Goal: Find specific page/section: Find specific page/section

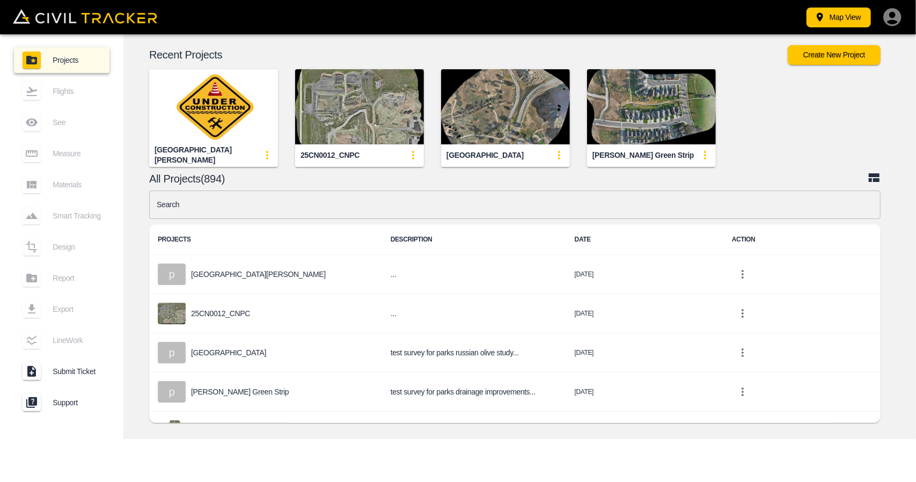
click at [313, 199] on input "text" at bounding box center [514, 204] width 731 height 28
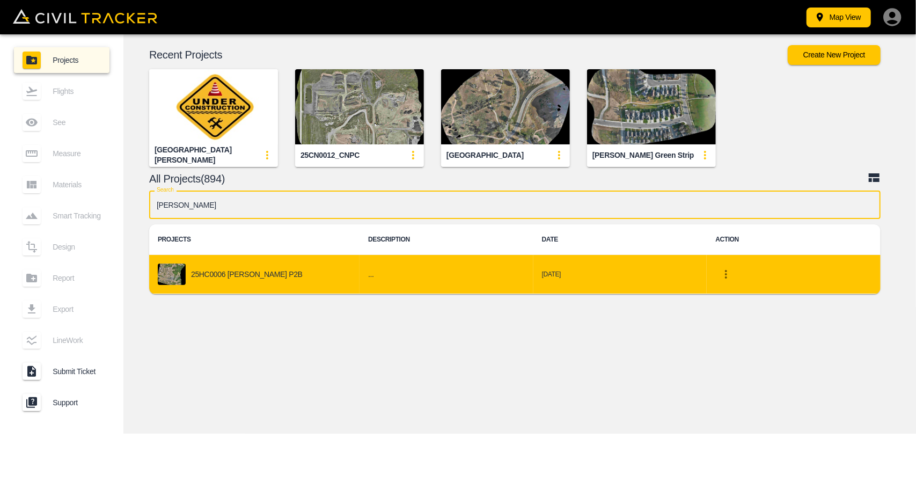
type input "[PERSON_NAME]"
click at [294, 263] on div "25HC0006 [PERSON_NAME] P2B" at bounding box center [254, 273] width 193 height 21
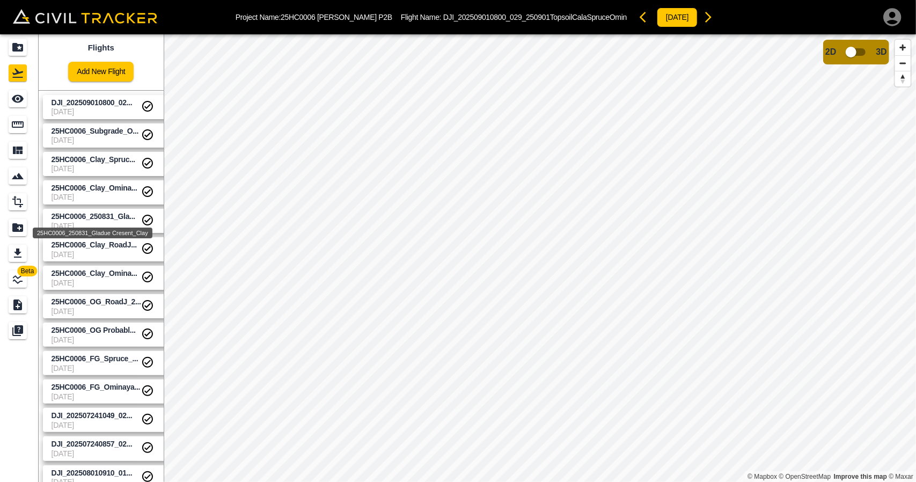
click at [104, 212] on span "25HC0006_250831_Gla..." at bounding box center [94, 216] width 84 height 9
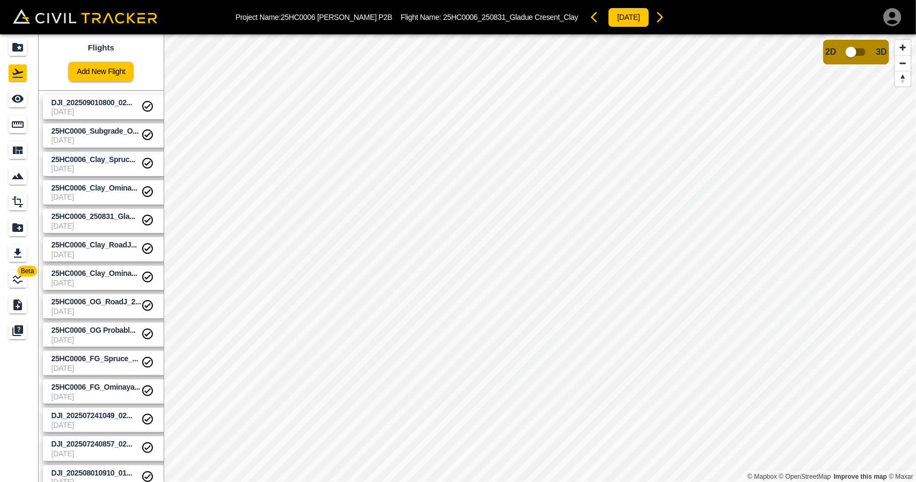
click at [105, 189] on span "25HC0006_Clay_Omina..." at bounding box center [95, 188] width 86 height 9
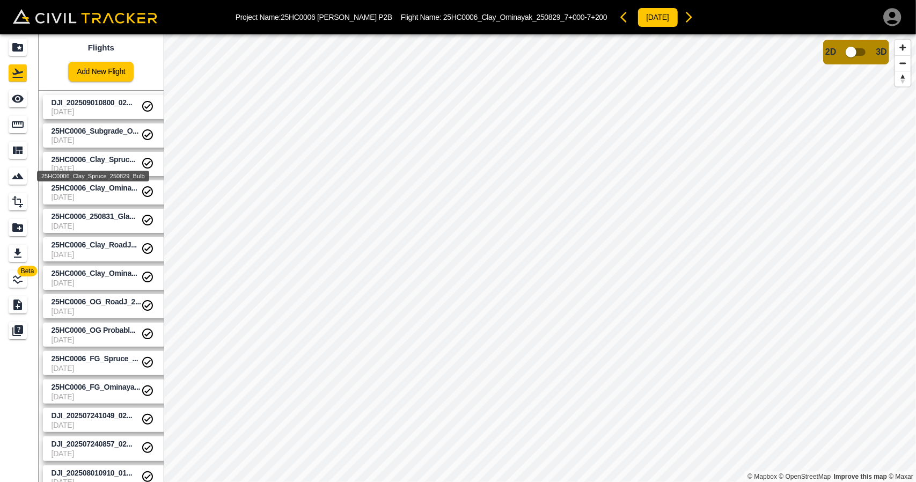
click at [109, 160] on span "25HC0006_Clay_Spruc..." at bounding box center [94, 159] width 84 height 9
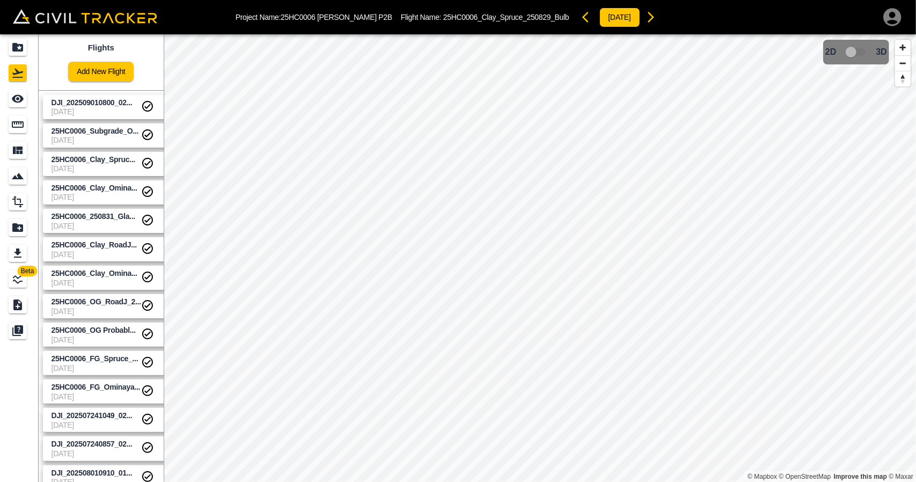
click at [111, 135] on span "25HC0006_Subgrade_O..." at bounding box center [97, 131] width 90 height 10
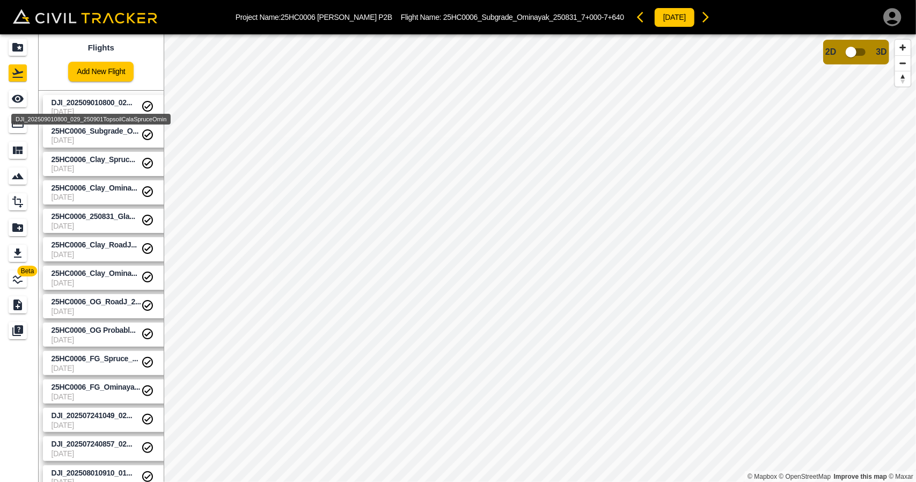
click at [114, 99] on span "DJI_202509010800_02..." at bounding box center [92, 102] width 81 height 9
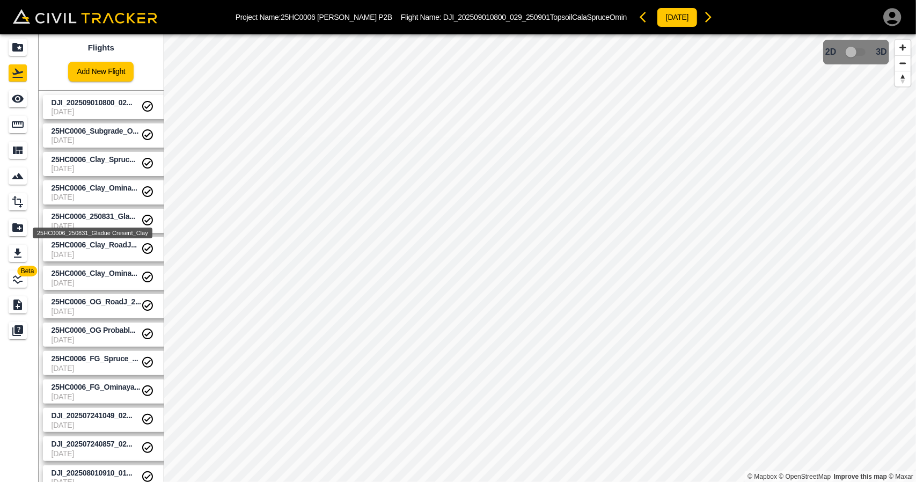
click at [104, 213] on span "25HC0006_250831_Gla..." at bounding box center [94, 216] width 84 height 9
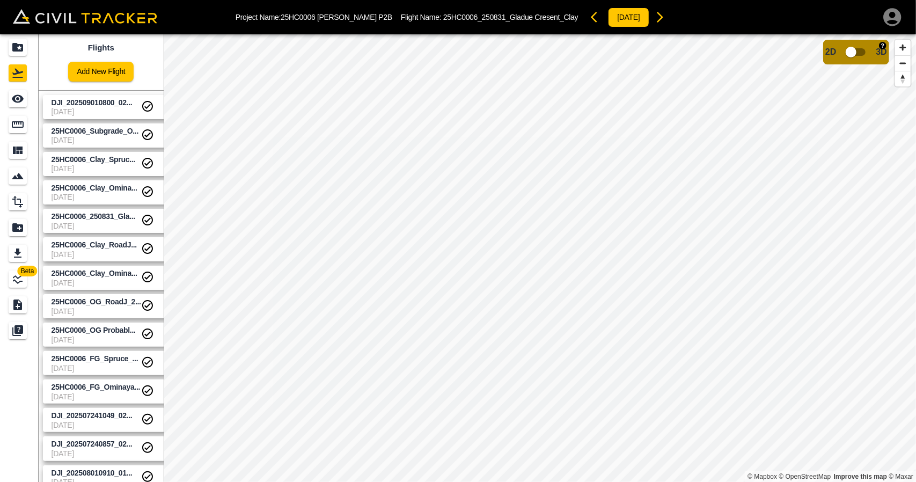
click at [851, 51] on input "checkbox" at bounding box center [850, 52] width 61 height 20
click at [874, 47] on input "checkbox" at bounding box center [883, 49] width 61 height 20
click at [106, 192] on body "Project Name: 25HC0006 [PERSON_NAME] P2B Flight Name: 25HC0006_250831_Gladue Cr…" at bounding box center [458, 241] width 916 height 482
click at [857, 54] on input "checkbox" at bounding box center [850, 52] width 61 height 20
click at [876, 48] on input "checkbox" at bounding box center [883, 49] width 61 height 20
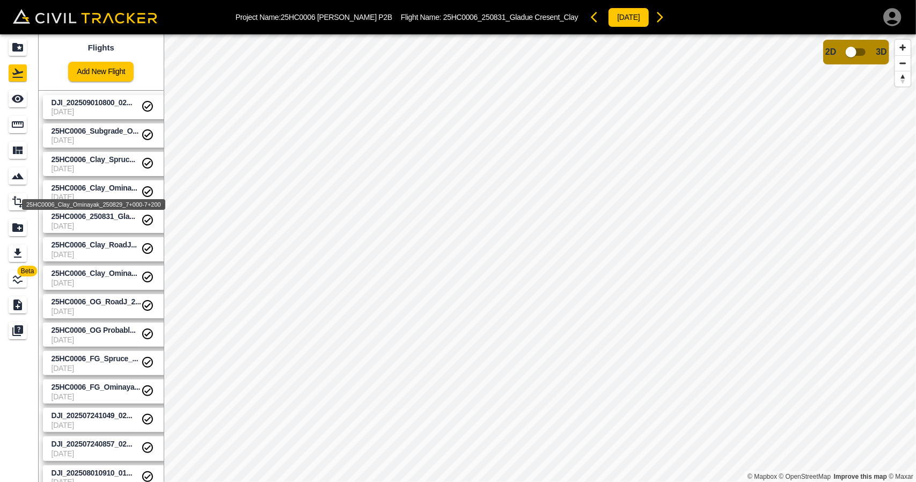
click at [109, 186] on span "25HC0006_Clay_Omina..." at bounding box center [95, 188] width 86 height 9
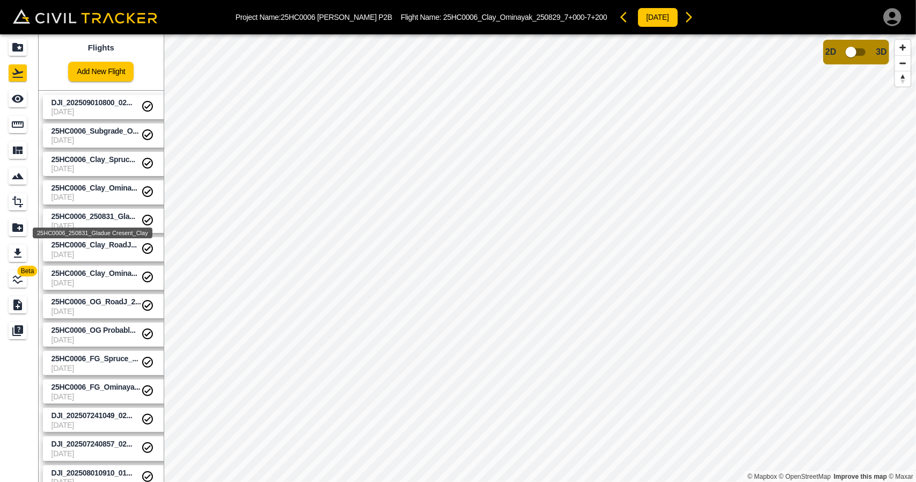
click at [108, 216] on span "25HC0006_250831_Gla..." at bounding box center [94, 216] width 84 height 9
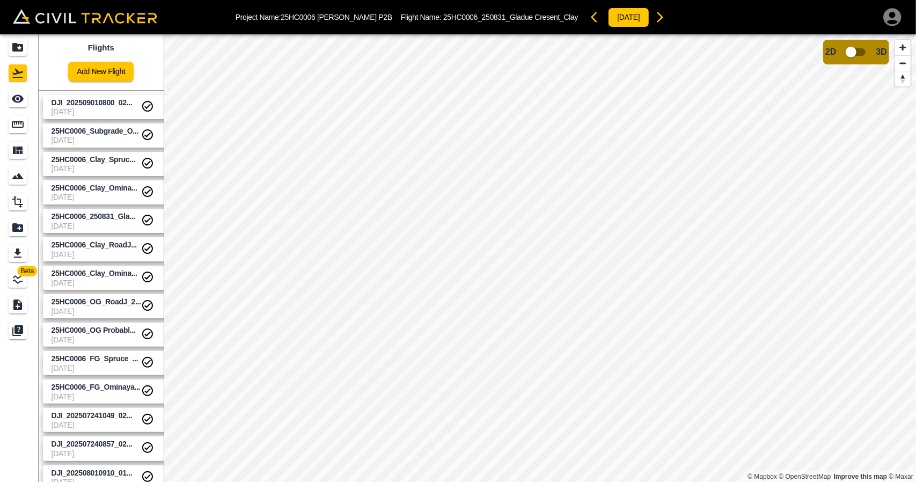
click at [104, 181] on link "25HC0006_Clay_Omina... [DATE]" at bounding box center [108, 192] width 131 height 24
click at [856, 47] on input "checkbox" at bounding box center [850, 52] width 61 height 20
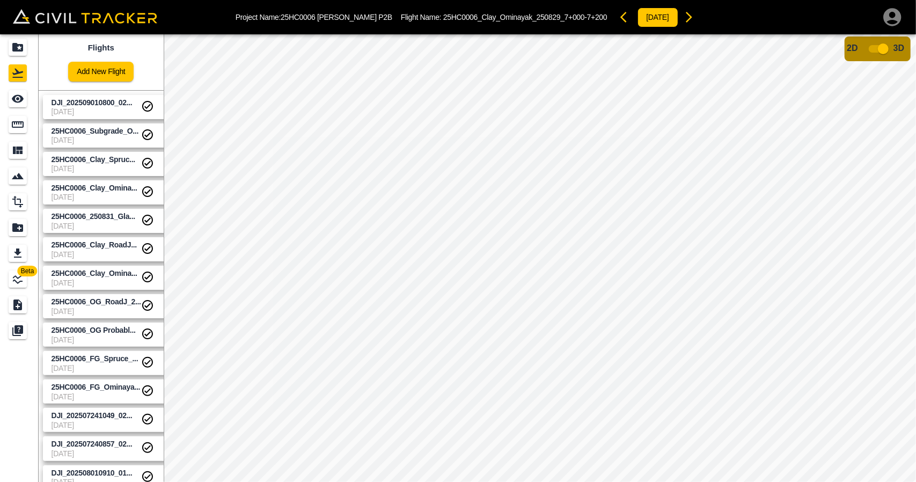
click at [882, 48] on input "checkbox" at bounding box center [883, 49] width 61 height 20
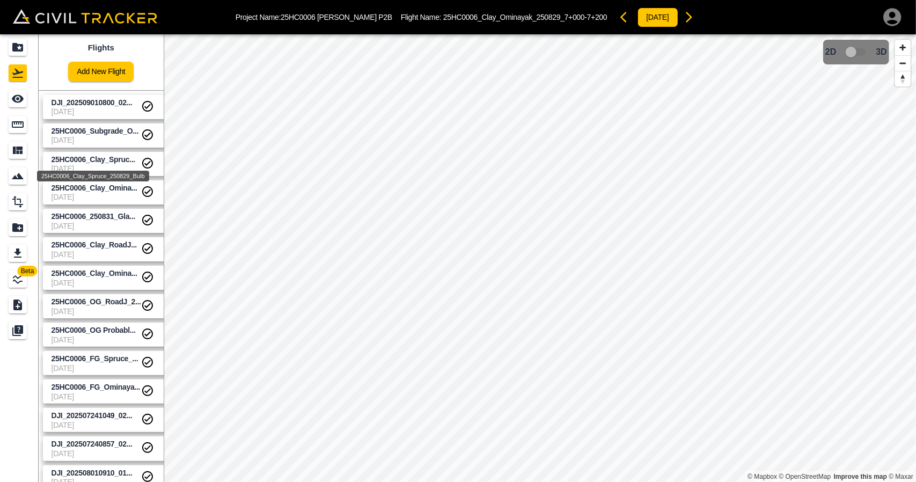
click at [106, 159] on span "25HC0006_Clay_Spruc..." at bounding box center [94, 159] width 84 height 9
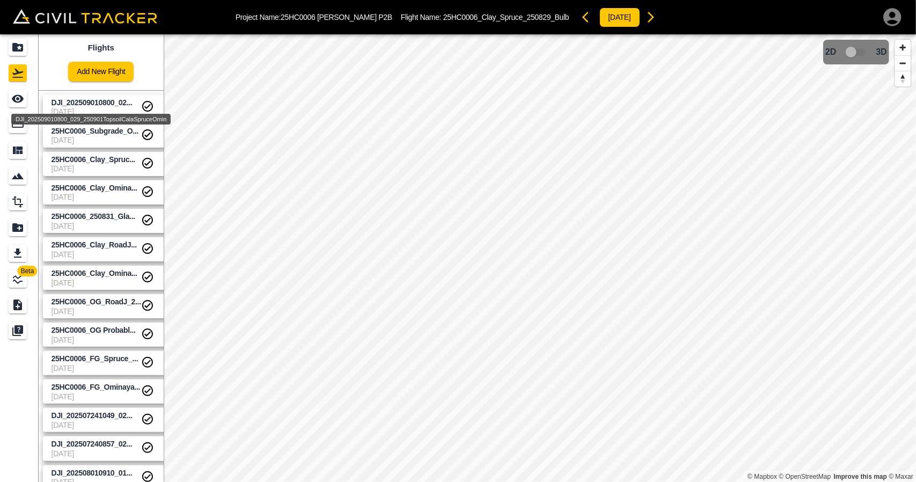
click at [88, 104] on span "DJI_202509010800_02..." at bounding box center [92, 102] width 81 height 9
click at [111, 100] on span "DJI_202509010800_02..." at bounding box center [92, 102] width 81 height 9
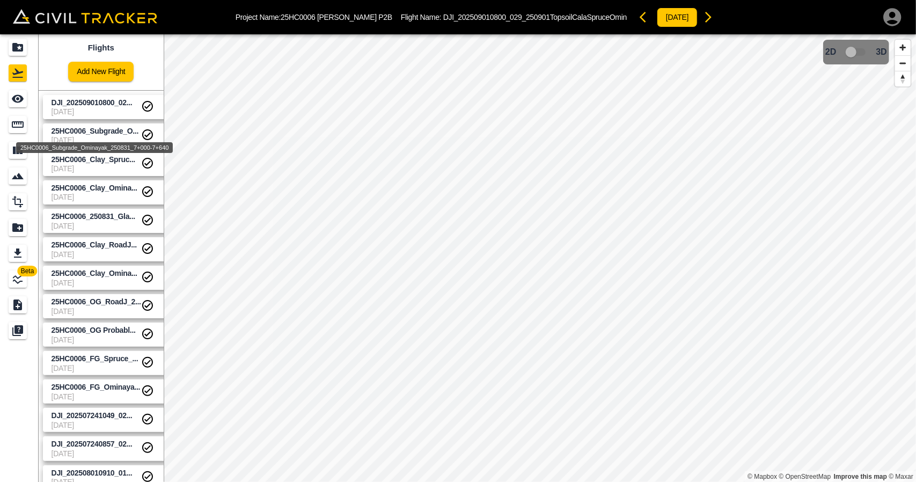
click at [96, 130] on span "25HC0006_Subgrade_O..." at bounding box center [95, 131] width 87 height 9
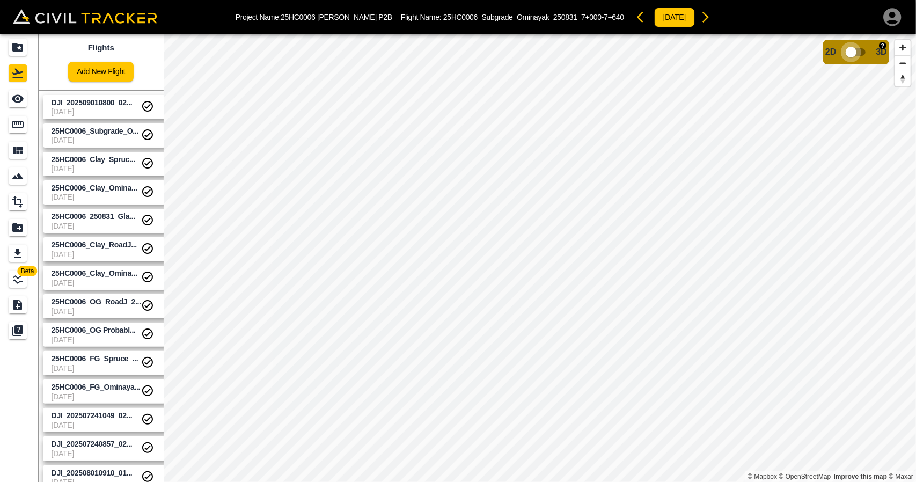
click at [856, 58] on input "checkbox" at bounding box center [850, 52] width 61 height 20
click at [888, 49] on input "checkbox" at bounding box center [883, 49] width 61 height 20
click at [97, 135] on span "25HC0006_Subgrade_O..." at bounding box center [97, 131] width 90 height 10
click at [845, 61] on input "checkbox" at bounding box center [850, 52] width 61 height 20
click at [873, 44] on input "checkbox" at bounding box center [883, 49] width 61 height 20
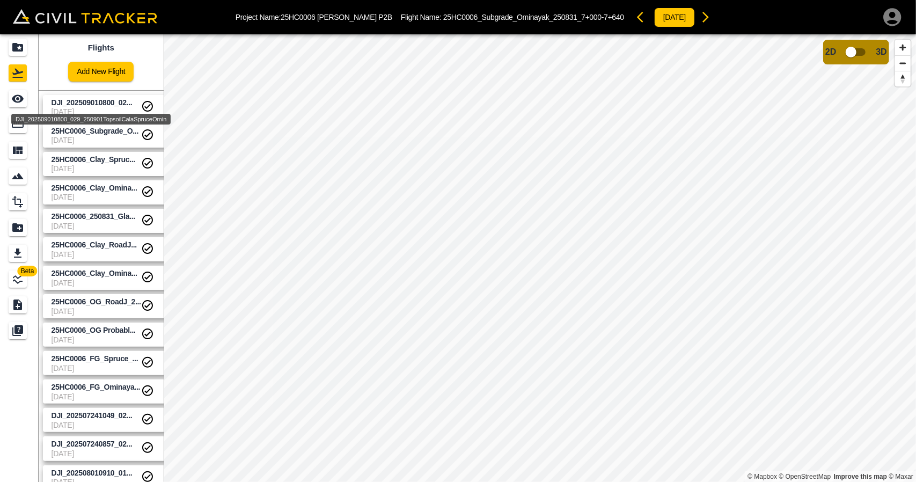
click at [76, 100] on span "DJI_202509010800_02..." at bounding box center [92, 102] width 81 height 9
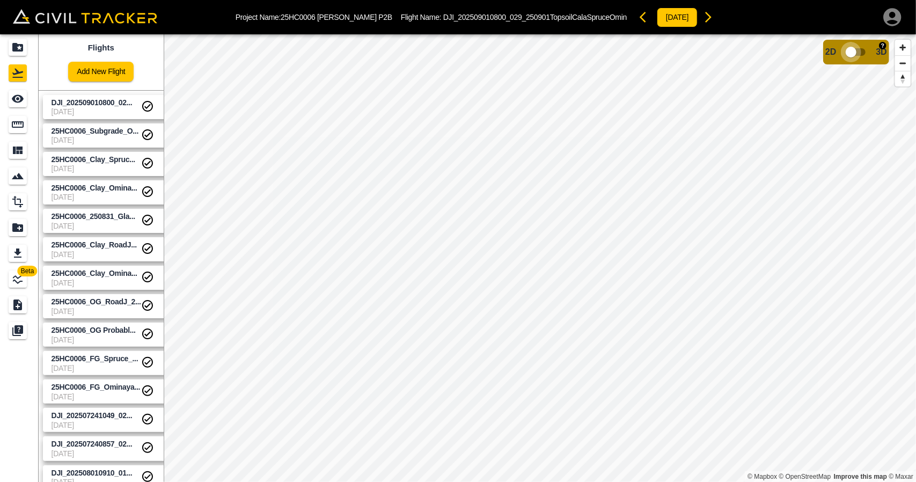
click at [855, 50] on input "checkbox" at bounding box center [850, 52] width 61 height 20
click at [877, 52] on input "checkbox" at bounding box center [883, 49] width 61 height 20
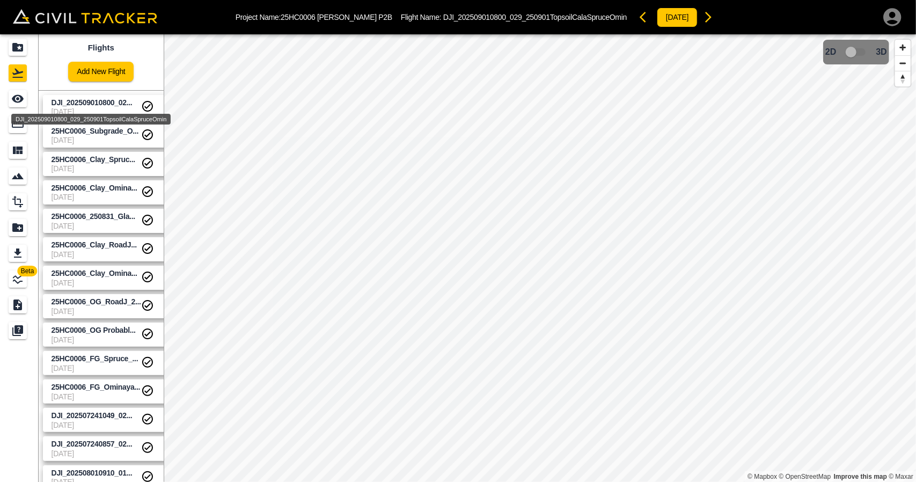
click at [116, 98] on span "DJI_202509010800_02..." at bounding box center [92, 102] width 81 height 9
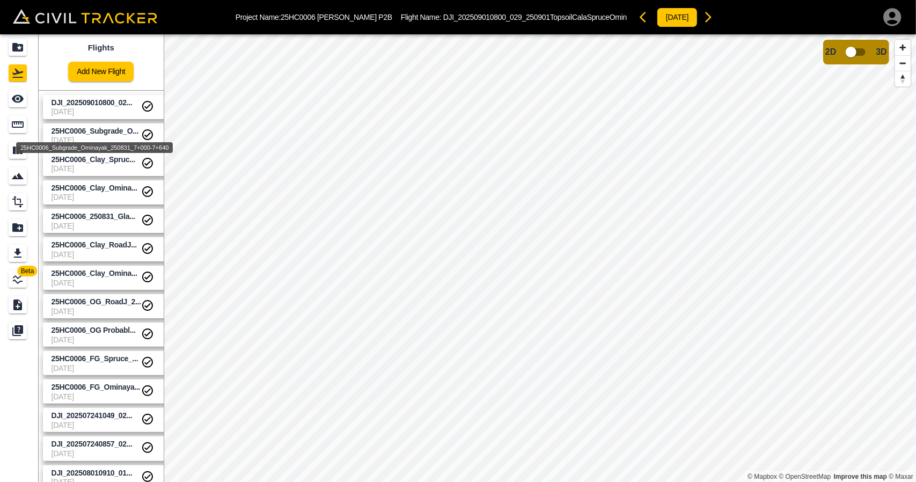
click at [119, 129] on span "25HC0006_Subgrade_O..." at bounding box center [95, 131] width 87 height 9
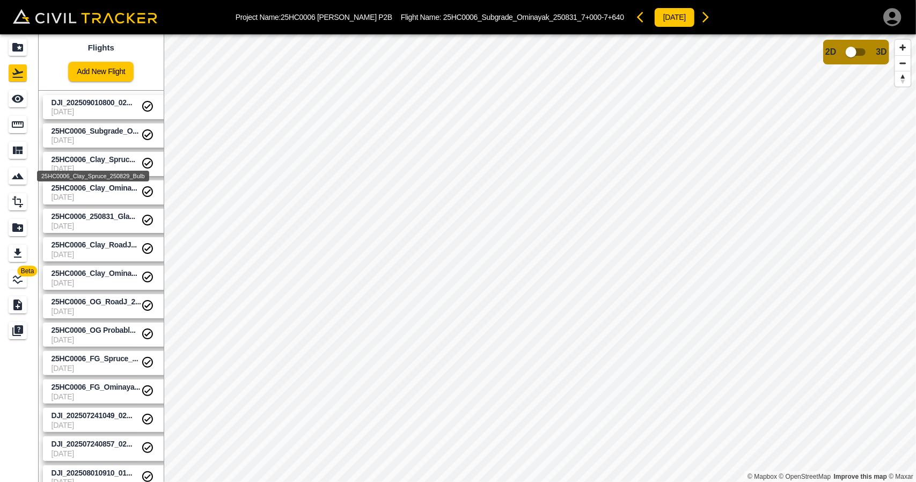
click at [114, 158] on span "25HC0006_Clay_Spruc..." at bounding box center [94, 159] width 84 height 9
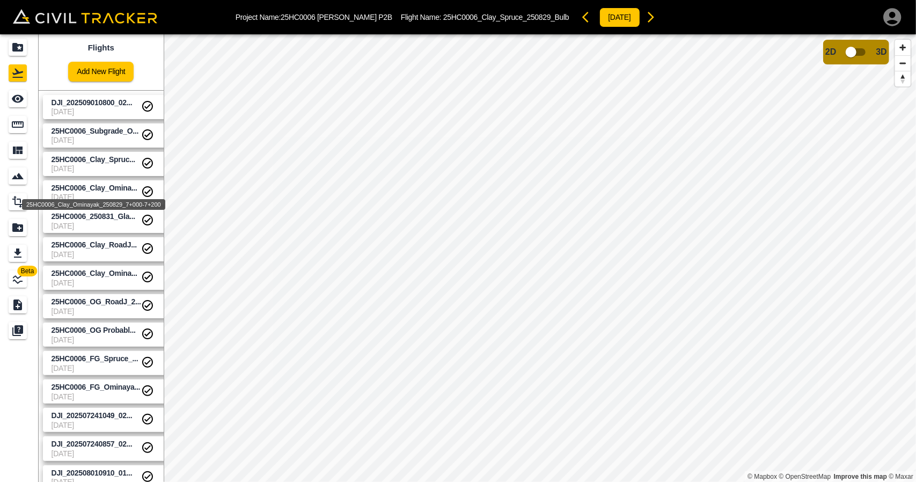
click at [113, 191] on span "25HC0006_Clay_Omina..." at bounding box center [95, 188] width 86 height 9
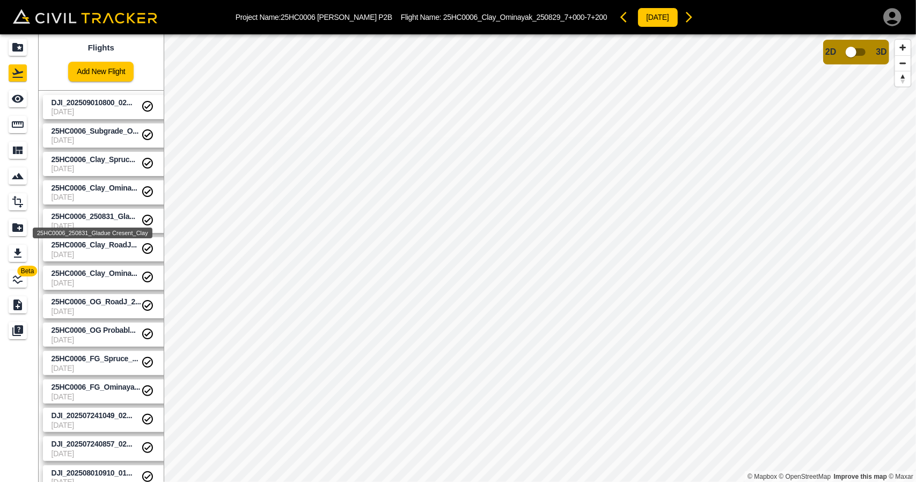
click at [110, 218] on span "25HC0006_250831_Gla..." at bounding box center [94, 216] width 84 height 9
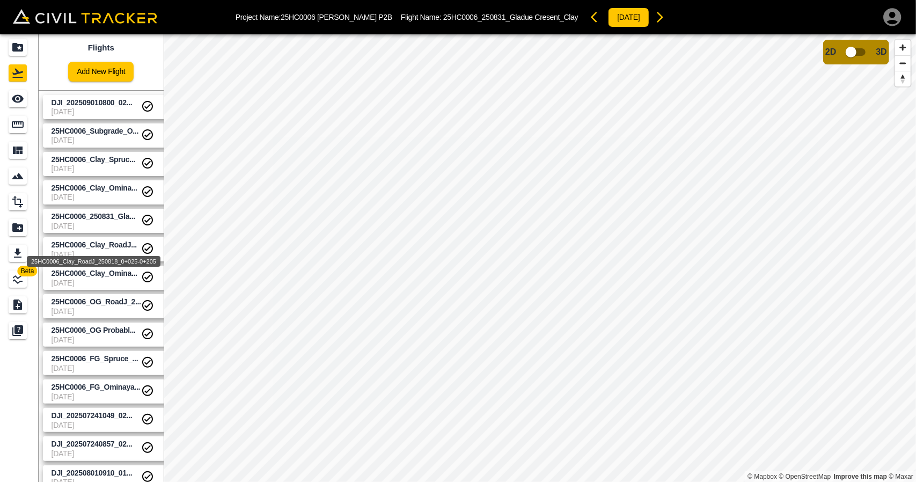
click at [109, 253] on div "25HC0006_Clay_RoadJ_250818_0+025-0+205" at bounding box center [94, 257] width 136 height 19
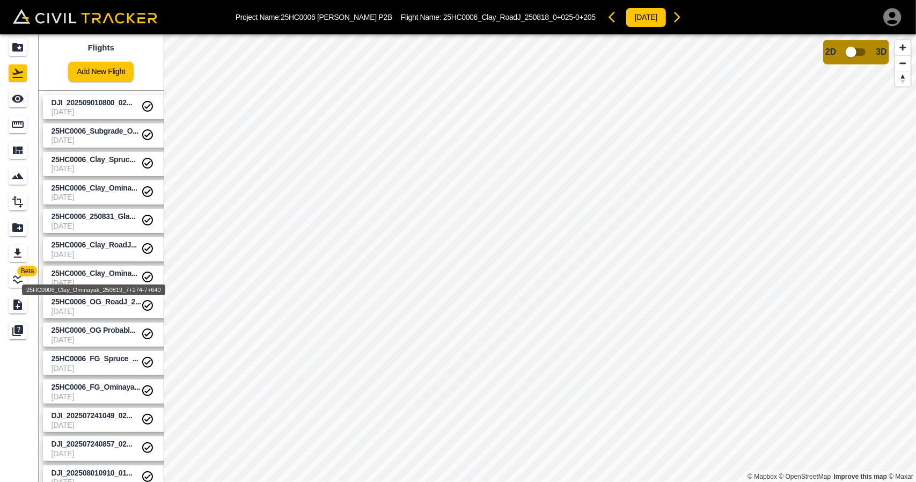
click at [107, 274] on span "25HC0006_Clay_Omina..." at bounding box center [95, 273] width 86 height 9
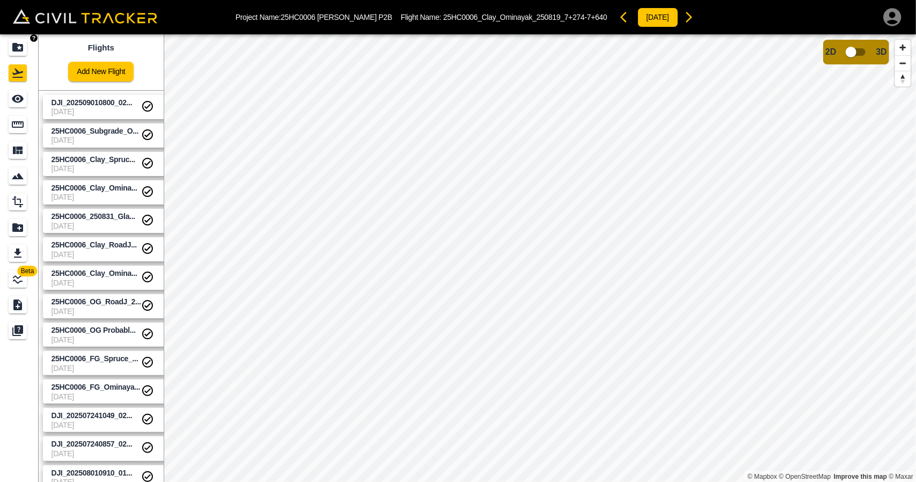
drag, startPoint x: 17, startPoint y: 46, endPoint x: 134, endPoint y: 6, distance: 123.5
click at [17, 46] on icon "Projects" at bounding box center [17, 47] width 11 height 9
